Goal: Transaction & Acquisition: Purchase product/service

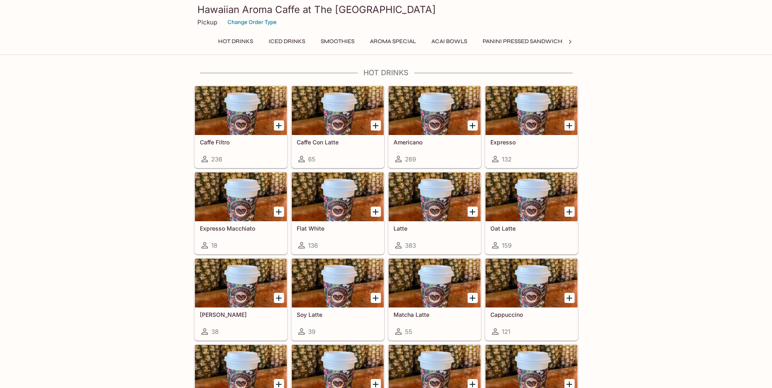
click at [571, 40] on icon at bounding box center [570, 42] width 8 height 8
click at [571, 40] on div "Hot Drinks Iced Drinks Smoothies Aroma Special Acai Bowls Panini Pressed Sandwi…" at bounding box center [386, 44] width 384 height 16
click at [397, 42] on button "Aroma Special" at bounding box center [381, 41] width 55 height 11
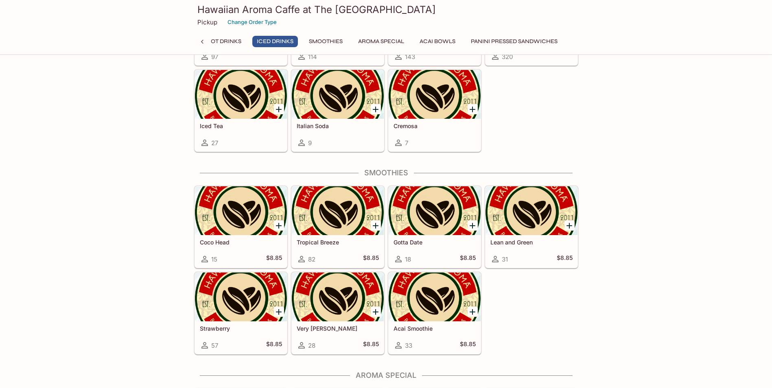
scroll to position [487, 0]
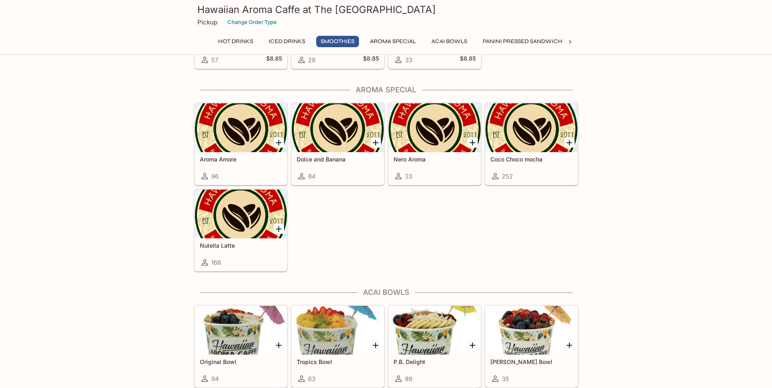
scroll to position [1139, 0]
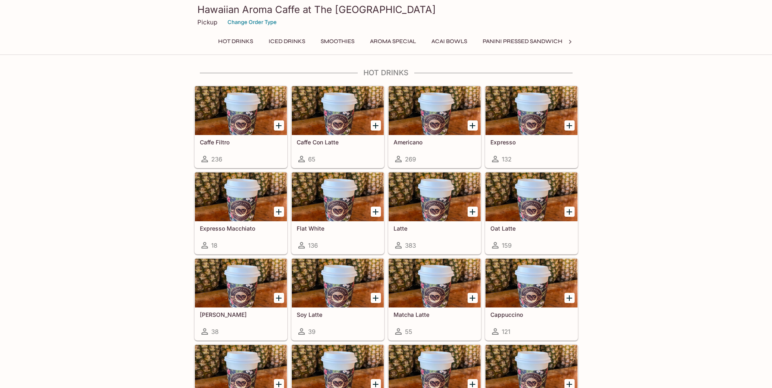
scroll to position [202, 0]
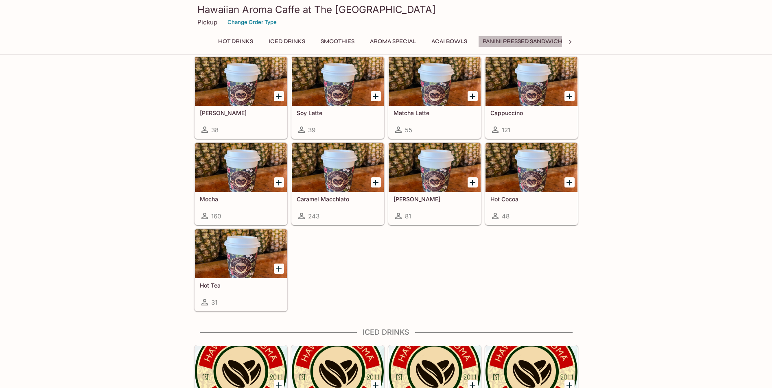
click at [517, 39] on button "Panini Pressed Sandwiches" at bounding box center [526, 41] width 96 height 11
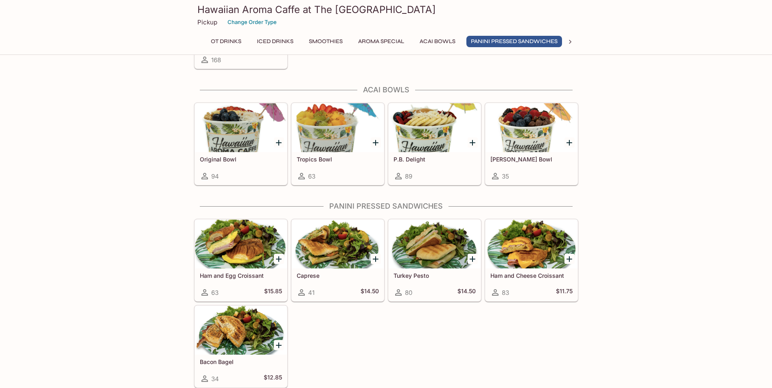
scroll to position [0, 14]
